Goal: Task Accomplishment & Management: Manage account settings

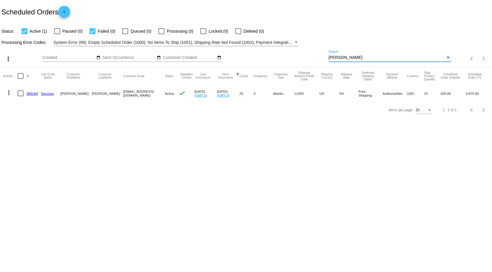
drag, startPoint x: 341, startPoint y: 57, endPoint x: 281, endPoint y: 60, distance: 60.7
click at [284, 60] on div "more_vert Oct Jan Feb Mar [DATE]" at bounding box center [246, 56] width 492 height 21
drag, startPoint x: 359, startPoint y: 59, endPoint x: 266, endPoint y: 67, distance: 93.4
click at [271, 62] on div "more_vert Oct Jan Feb Mar [DATE]" at bounding box center [246, 56] width 492 height 21
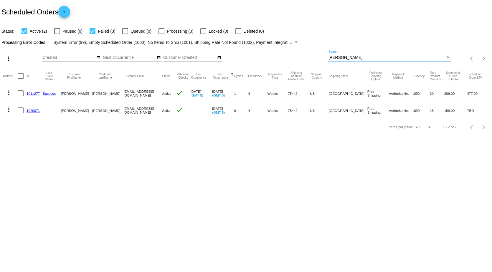
drag, startPoint x: 292, startPoint y: 62, endPoint x: 263, endPoint y: 70, distance: 29.9
click at [268, 65] on div "more_vert Oct Jan Feb Mar [DATE]" at bounding box center [246, 56] width 492 height 21
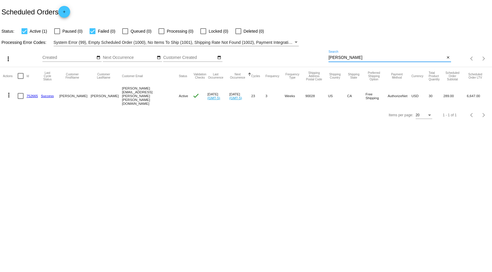
drag, startPoint x: 356, startPoint y: 58, endPoint x: 250, endPoint y: 67, distance: 106.4
click at [250, 67] on div "more_vert Oct Jan Feb Mar [DATE]" at bounding box center [246, 56] width 492 height 21
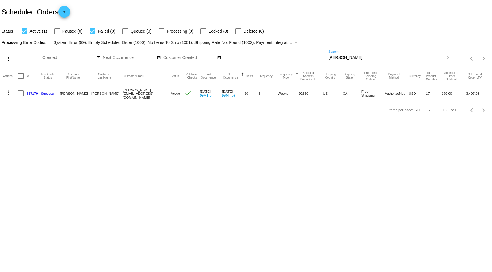
drag, startPoint x: 352, startPoint y: 58, endPoint x: 222, endPoint y: 82, distance: 131.6
click at [221, 77] on app-dashboard-scheduled-orders "Scheduled Orders add Status: Active (1) Paused (0) Failed (0) Queued (0) Proces…" at bounding box center [246, 59] width 492 height 118
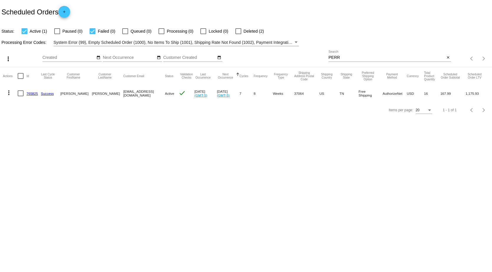
click at [351, 56] on div "PERR Search" at bounding box center [386, 55] width 116 height 11
drag, startPoint x: 351, startPoint y: 58, endPoint x: 251, endPoint y: 63, distance: 100.5
click at [255, 63] on div "more_vert Oct Jan Feb Mar [DATE]" at bounding box center [246, 56] width 492 height 21
drag, startPoint x: 349, startPoint y: 58, endPoint x: 280, endPoint y: 59, distance: 69.5
click at [281, 59] on div "more_vert Oct Jan Feb Mar [DATE]" at bounding box center [246, 56] width 492 height 21
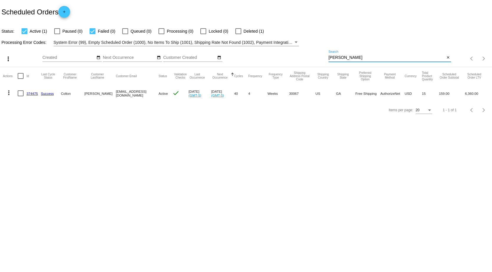
drag, startPoint x: 354, startPoint y: 56, endPoint x: 263, endPoint y: 67, distance: 91.9
click at [264, 67] on div "more_vert Oct Jan Feb Mar [DATE]" at bounding box center [246, 56] width 492 height 21
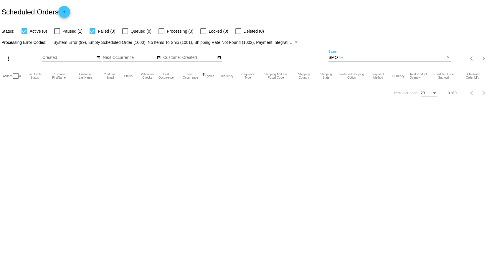
drag, startPoint x: 352, startPoint y: 57, endPoint x: 263, endPoint y: 65, distance: 89.2
click at [264, 61] on div "more_vert Oct Jan Feb Mar [DATE]" at bounding box center [246, 56] width 492 height 21
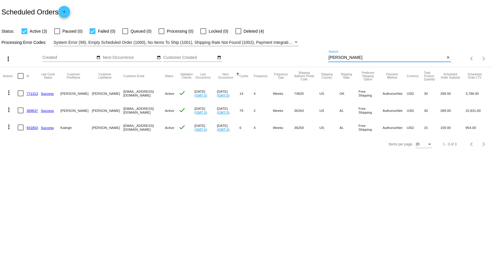
drag, startPoint x: 347, startPoint y: 57, endPoint x: 258, endPoint y: 59, distance: 88.9
click at [259, 59] on div "more_vert Oct Jan Feb Mar [DATE]" at bounding box center [246, 56] width 492 height 21
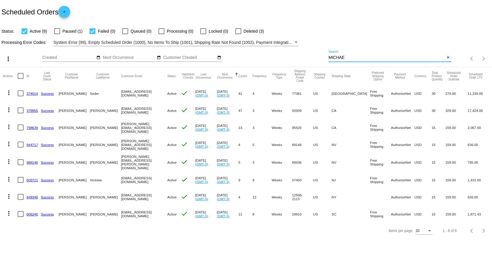
drag, startPoint x: 313, startPoint y: 58, endPoint x: 261, endPoint y: 60, distance: 51.8
click at [261, 60] on div "more_vert Oct Jan Feb Mar [DATE]" at bounding box center [246, 56] width 492 height 21
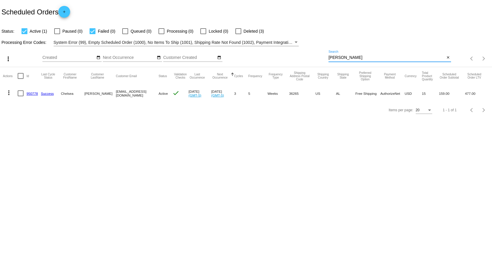
drag, startPoint x: 349, startPoint y: 57, endPoint x: 216, endPoint y: 73, distance: 134.3
click at [225, 71] on app-dashboard-scheduled-orders "Scheduled Orders add Status: Active (1) Paused (0) Failed (0) Queued (0) Proces…" at bounding box center [246, 59] width 492 height 118
drag, startPoint x: 348, startPoint y: 61, endPoint x: 347, endPoint y: 57, distance: 3.4
click at [346, 59] on div "PATRIZ Search" at bounding box center [386, 55] width 116 height 11
drag, startPoint x: 347, startPoint y: 57, endPoint x: 239, endPoint y: 64, distance: 107.7
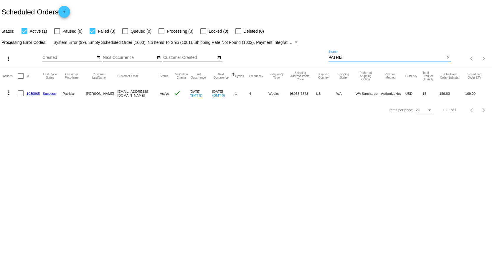
click at [271, 64] on div "more_vert Oct Jan Feb Mar [DATE]" at bounding box center [246, 56] width 492 height 21
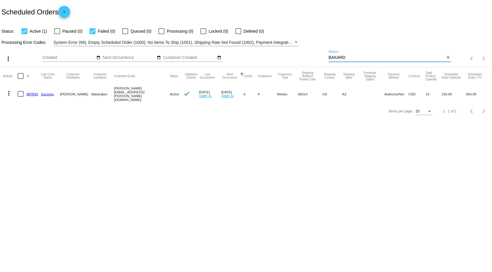
drag, startPoint x: 355, startPoint y: 57, endPoint x: 300, endPoint y: 59, distance: 54.5
click at [300, 59] on div "more_vert Oct Jan Feb Mar [DATE]" at bounding box center [246, 56] width 492 height 21
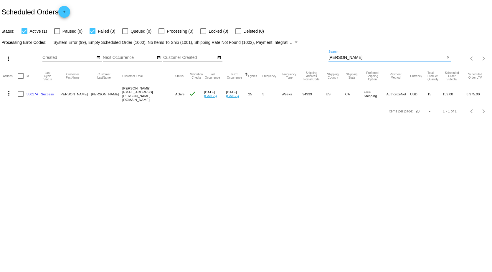
drag, startPoint x: 350, startPoint y: 58, endPoint x: 256, endPoint y: 56, distance: 93.9
click at [259, 57] on div "more_vert Oct Jan Feb Mar [DATE]" at bounding box center [246, 56] width 492 height 21
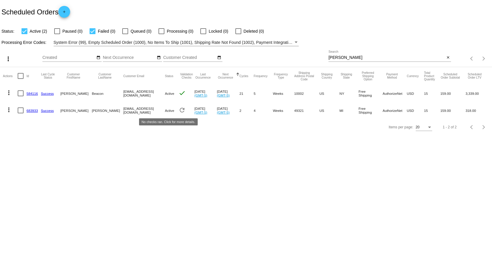
click at [178, 109] on mat-icon "refresh" at bounding box center [181, 110] width 7 height 7
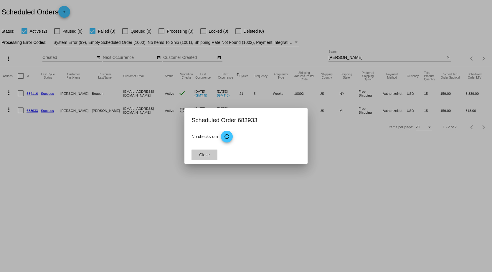
drag, startPoint x: 205, startPoint y: 153, endPoint x: 270, endPoint y: 186, distance: 73.1
click at [205, 155] on span "Close" at bounding box center [204, 154] width 11 height 5
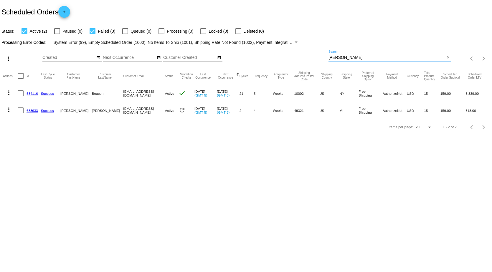
drag, startPoint x: 356, startPoint y: 59, endPoint x: 280, endPoint y: 59, distance: 75.6
click at [282, 59] on div "more_vert Oct Jan Feb Mar [DATE]" at bounding box center [246, 56] width 492 height 21
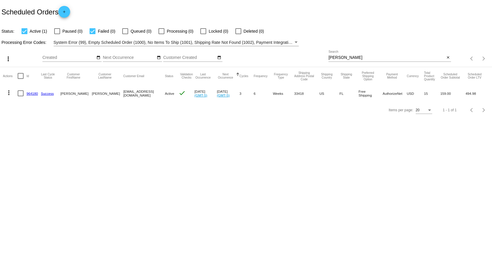
click at [353, 57] on input "[PERSON_NAME]" at bounding box center [386, 57] width 116 height 5
drag, startPoint x: 349, startPoint y: 58, endPoint x: 265, endPoint y: 60, distance: 84.5
click at [266, 60] on div "more_vert Oct Jan Feb Mar [DATE]" at bounding box center [246, 56] width 492 height 21
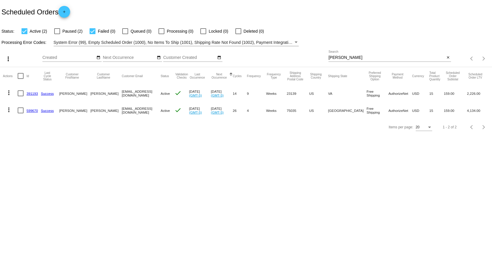
drag, startPoint x: 249, startPoint y: 64, endPoint x: 237, endPoint y: 67, distance: 12.1
click at [237, 67] on div "more_vert Oct Jan Feb Mar [DATE]" at bounding box center [246, 56] width 492 height 21
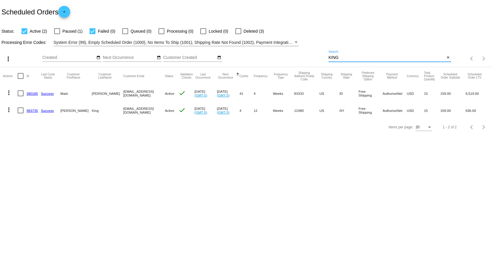
drag, startPoint x: 345, startPoint y: 59, endPoint x: 276, endPoint y: 58, distance: 68.6
click at [277, 58] on div "more_vert Oct Jan Feb Mar [DATE]" at bounding box center [246, 56] width 492 height 21
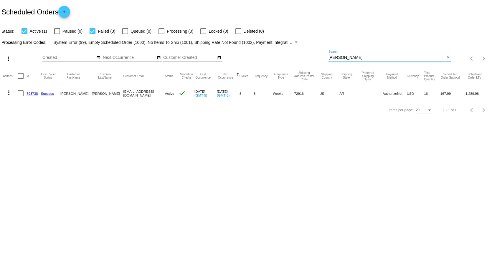
type input "[PERSON_NAME]"
click at [34, 94] on link "793738" at bounding box center [31, 94] width 11 height 4
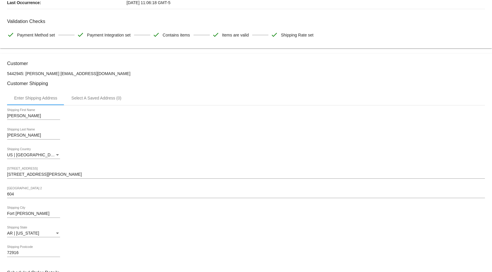
scroll to position [177, 0]
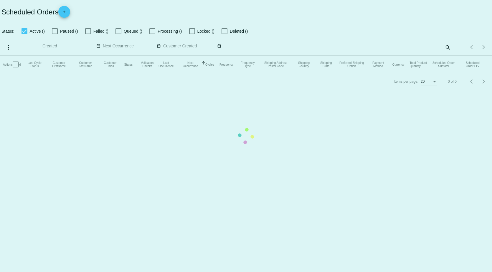
checkbox input "true"
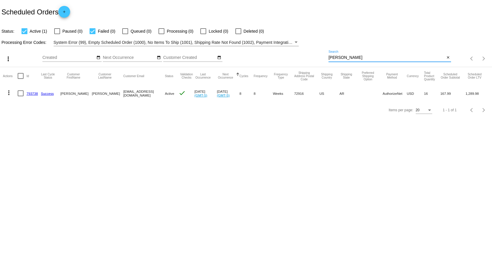
drag, startPoint x: 352, startPoint y: 59, endPoint x: 266, endPoint y: 57, distance: 85.7
click at [266, 57] on div "more_vert Oct Jan Feb Mar [DATE]" at bounding box center [246, 56] width 492 height 21
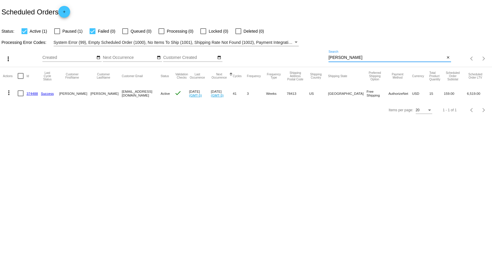
drag, startPoint x: 348, startPoint y: 57, endPoint x: 272, endPoint y: 58, distance: 75.9
click at [274, 58] on div "more_vert Oct Jan Feb Mar [DATE]" at bounding box center [246, 56] width 492 height 21
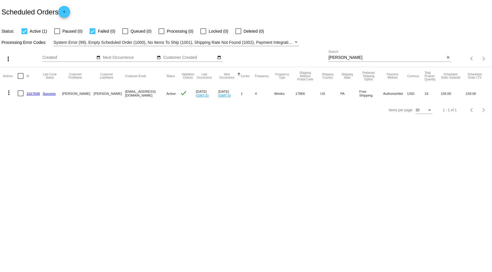
click at [299, 174] on body "Scheduled Orders add Status: Active (1) Paused (0) Failed (0) Queued (0) Proces…" at bounding box center [246, 136] width 492 height 272
click at [132, 149] on body "Scheduled Orders add Status: Active (1) Paused (0) Failed (0) Queued (0) Proces…" at bounding box center [246, 136] width 492 height 272
drag, startPoint x: 348, startPoint y: 57, endPoint x: 296, endPoint y: 60, distance: 51.6
click at [296, 60] on div "more_vert Oct Jan Feb Mar [DATE]" at bounding box center [246, 56] width 492 height 21
drag, startPoint x: 352, startPoint y: 58, endPoint x: 282, endPoint y: 59, distance: 69.5
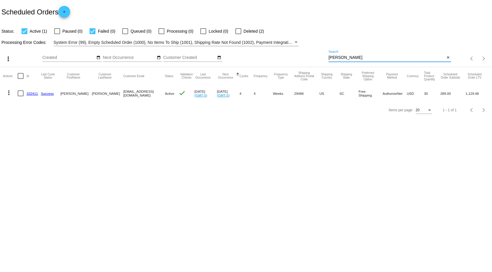
click at [290, 58] on div "more_vert Oct Jan Feb Mar [DATE]" at bounding box center [246, 56] width 492 height 21
type input "[PERSON_NAME]"
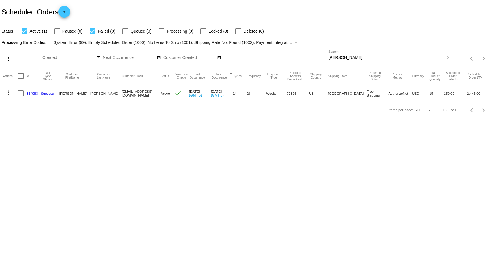
click at [29, 92] on link "364083" at bounding box center [31, 94] width 11 height 4
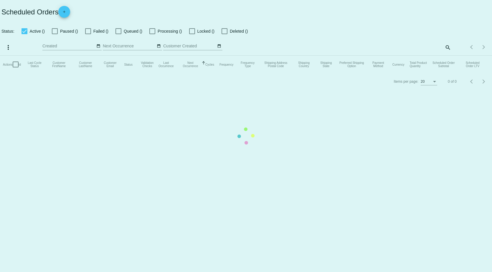
checkbox input "true"
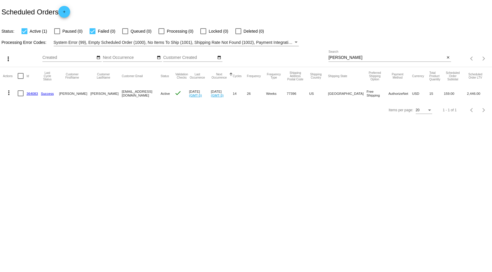
click at [26, 94] on mat-row "more_vert 364083 Success [GEOGRAPHIC_DATA][PERSON_NAME][GEOGRAPHIC_DATA] [EMAIL…" at bounding box center [246, 93] width 486 height 17
click at [36, 94] on link "364083" at bounding box center [31, 94] width 11 height 4
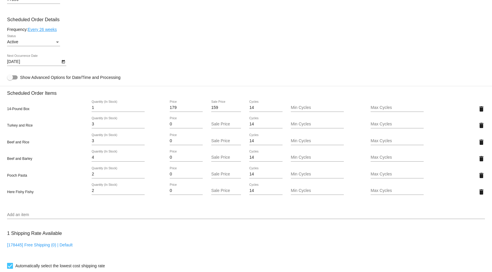
scroll to position [324, 0]
click at [63, 66] on icon "Open calendar" at bounding box center [63, 62] width 4 height 7
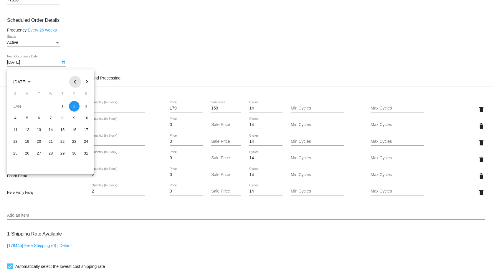
click at [73, 80] on button "Previous month" at bounding box center [75, 82] width 12 height 12
click at [75, 118] on div "10" at bounding box center [74, 118] width 11 height 11
type input "[DATE]"
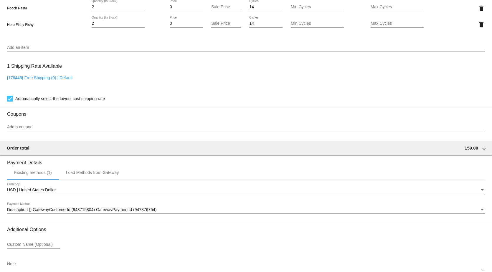
scroll to position [529, 0]
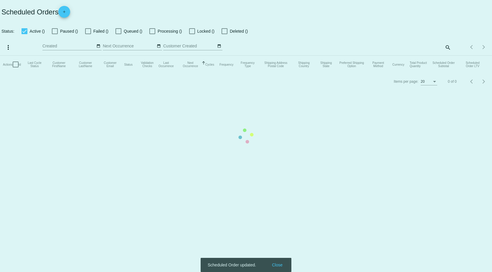
checkbox input "true"
